Goal: Entertainment & Leisure: Consume media (video, audio)

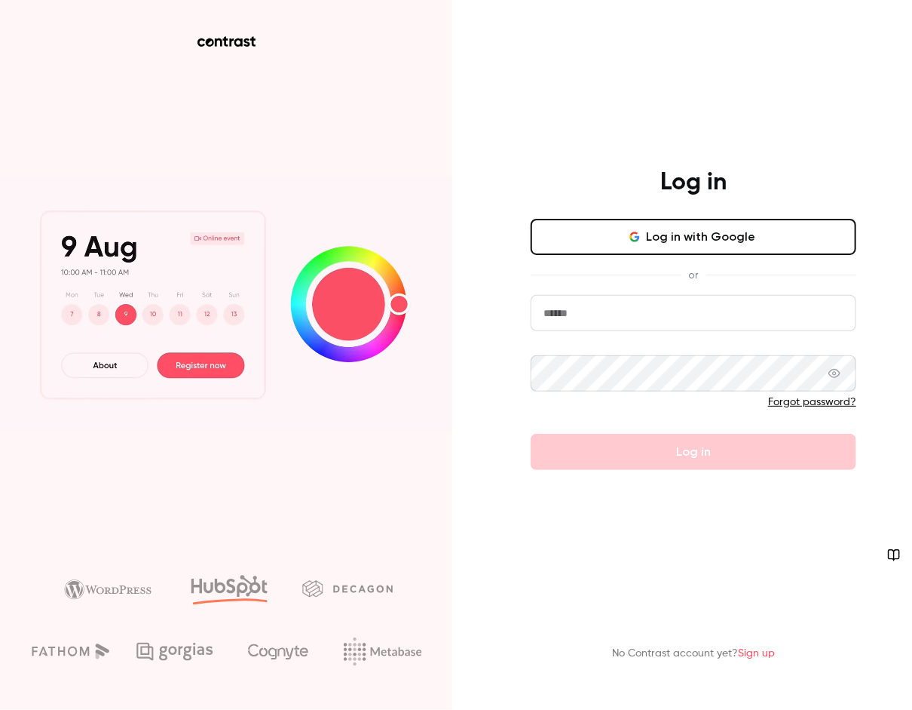
click at [587, 326] on input "email" at bounding box center [694, 313] width 326 height 36
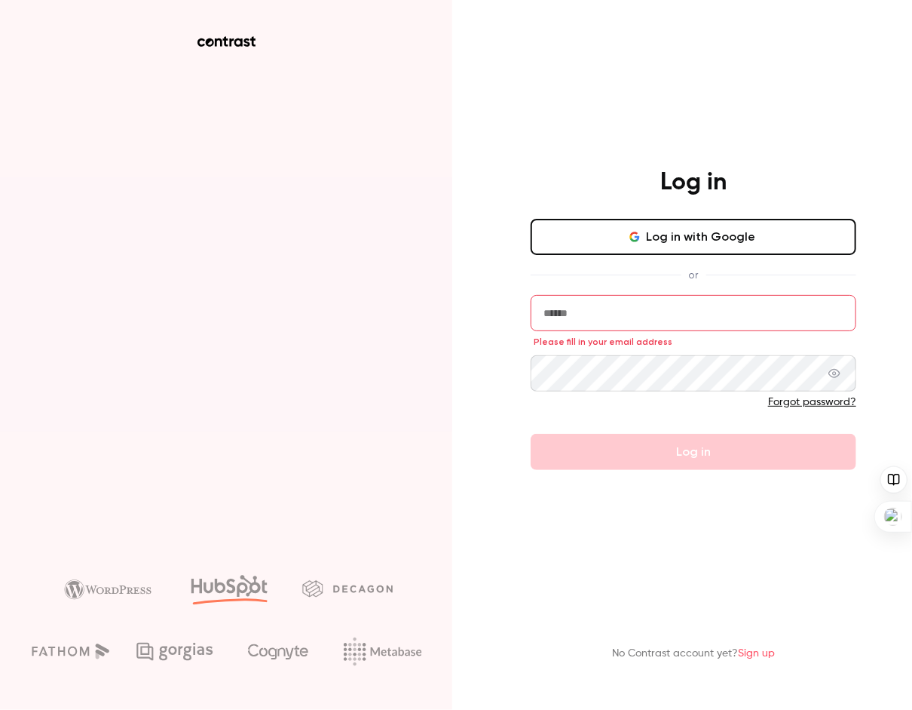
type input "**********"
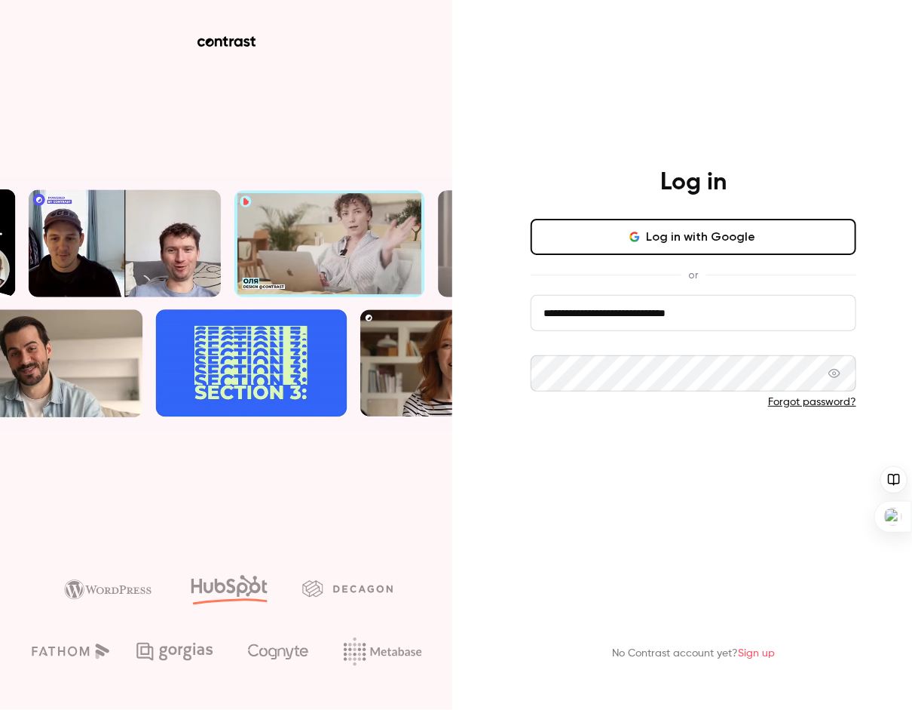
click at [697, 462] on button "Log in" at bounding box center [694, 452] width 326 height 36
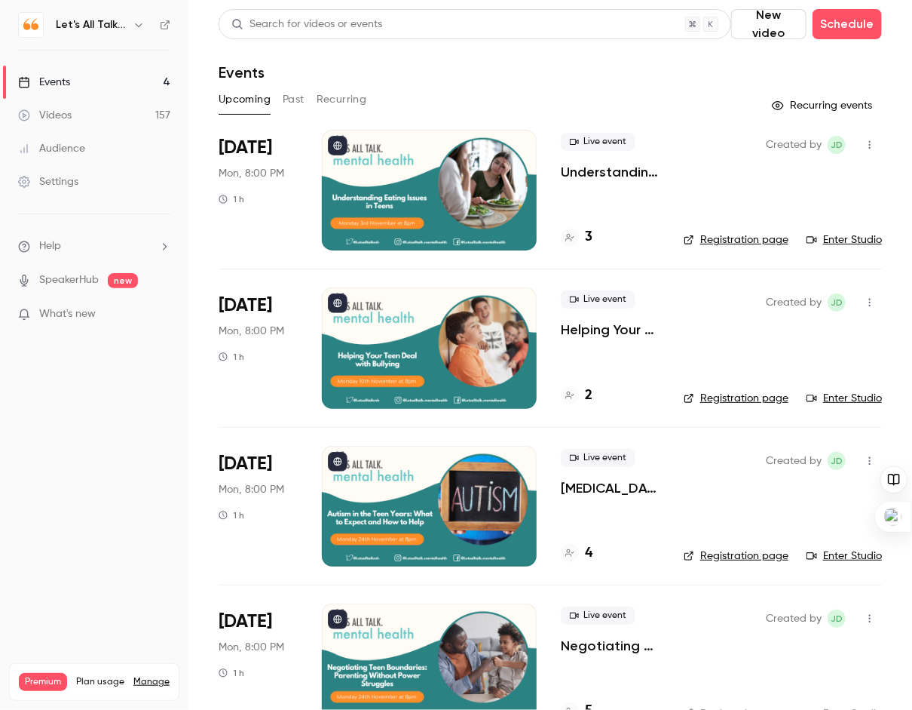
click at [90, 22] on h6 "Let's All Talk Mental Health" at bounding box center [91, 24] width 71 height 15
click at [51, 115] on div "Videos" at bounding box center [45, 115] width 54 height 15
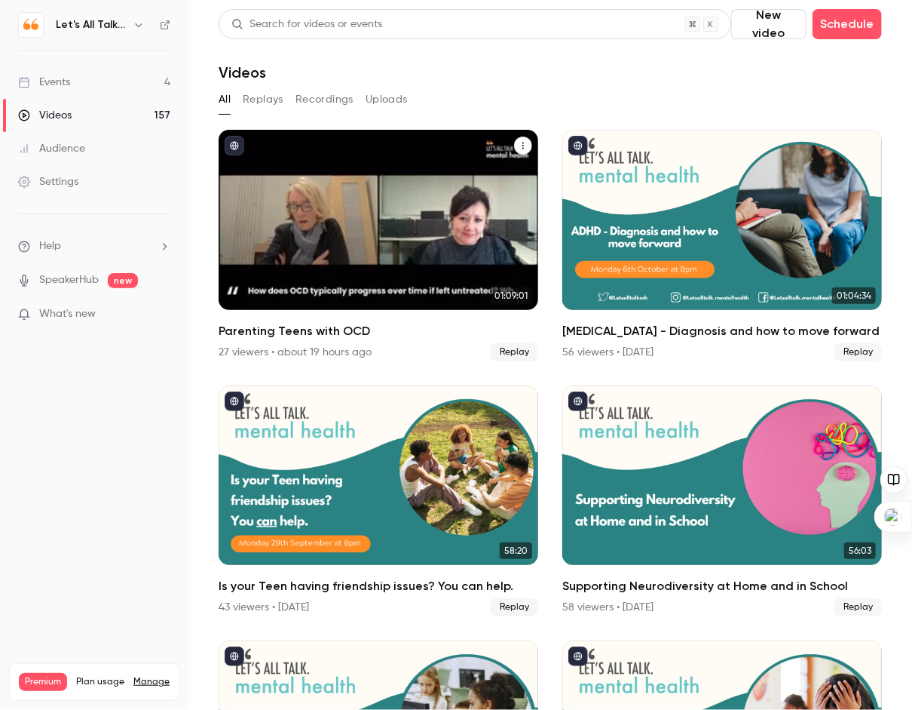
click at [395, 208] on div "Parenting Teens with OCD" at bounding box center [379, 220] width 320 height 180
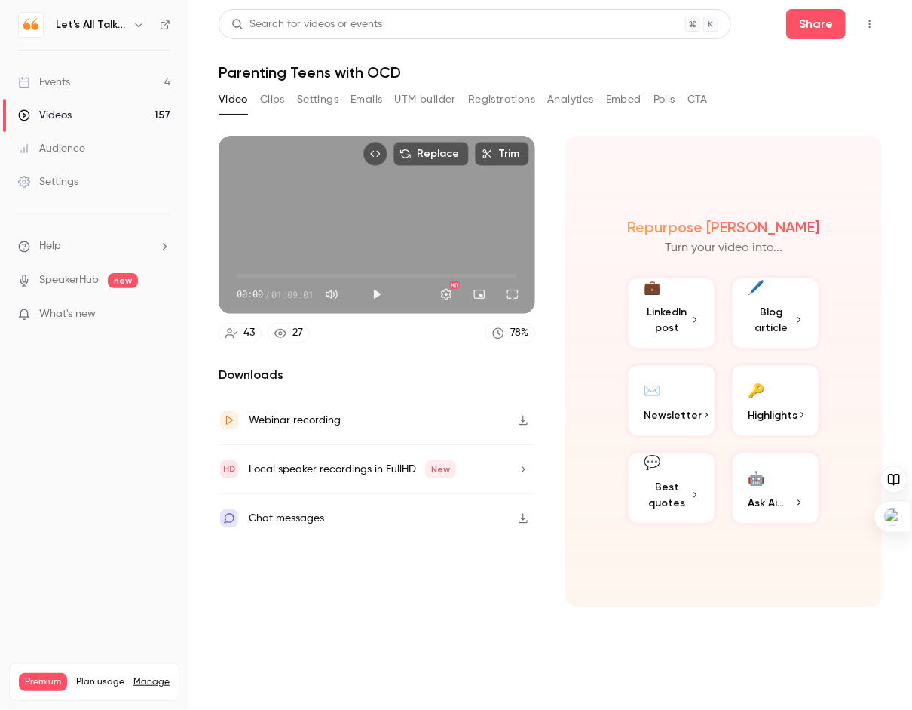
click at [523, 418] on icon "button" at bounding box center [523, 420] width 12 height 11
